Goal: Information Seeking & Learning: Learn about a topic

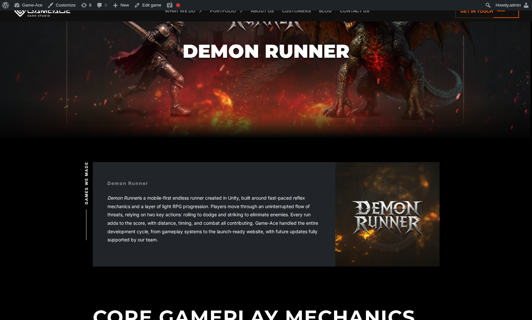
scroll to position [66, 0]
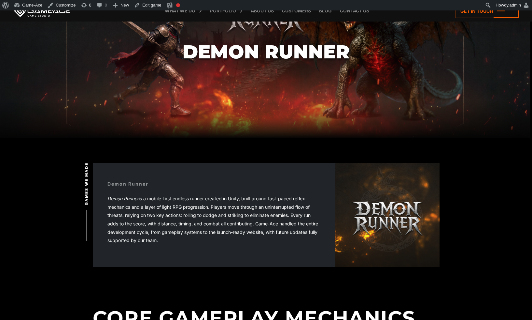
click at [384, 119] on section "Demon Runner" at bounding box center [266, 51] width 532 height 173
